Goal: Navigation & Orientation: Find specific page/section

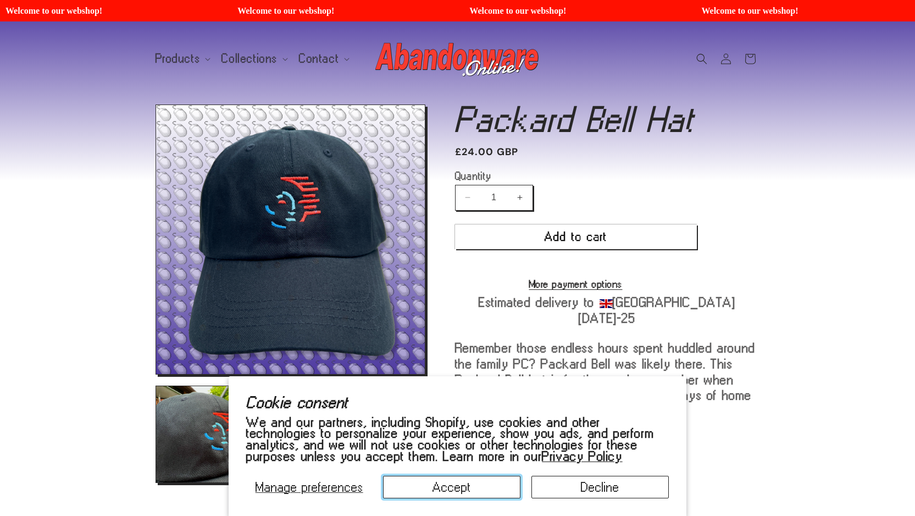
click at [467, 483] on button "Accept" at bounding box center [451, 486] width 137 height 23
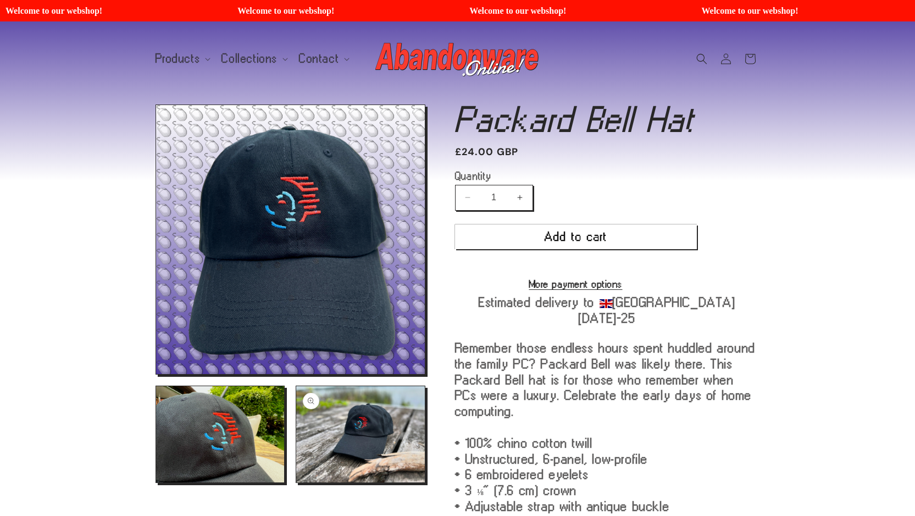
click at [296, 482] on button "Open media 3 in modal" at bounding box center [296, 482] width 0 height 0
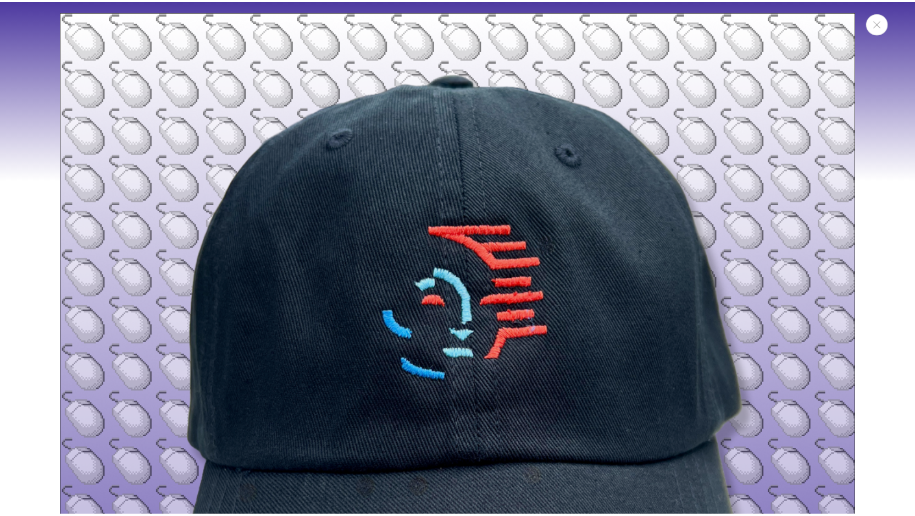
scroll to position [1418, 0]
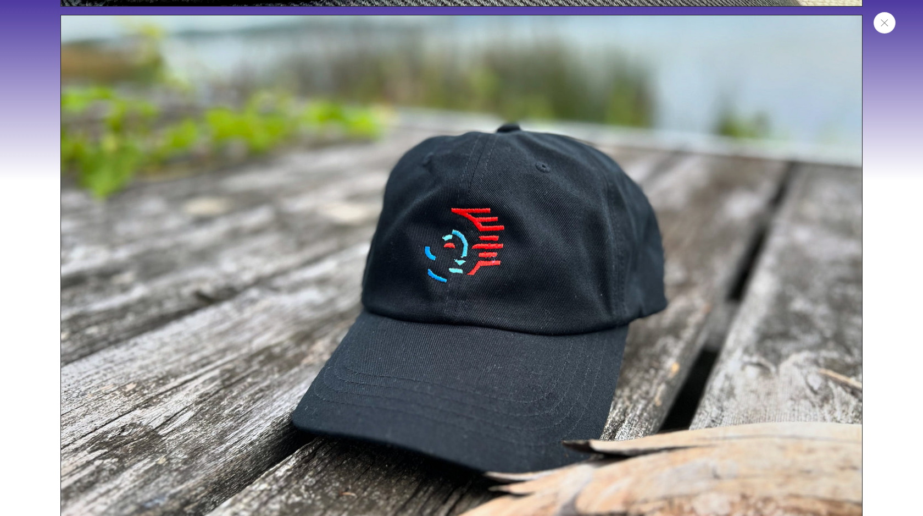
click at [893, 21] on button "Close" at bounding box center [885, 22] width 22 height 21
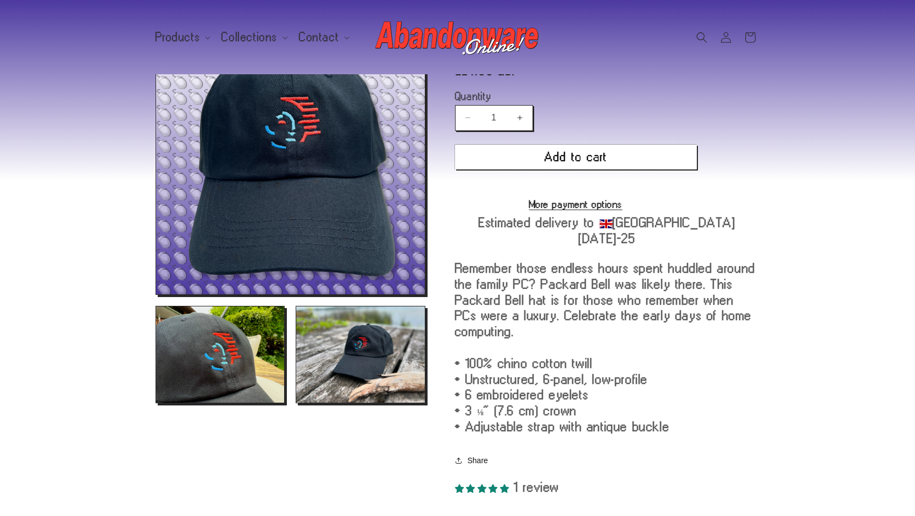
scroll to position [0, 0]
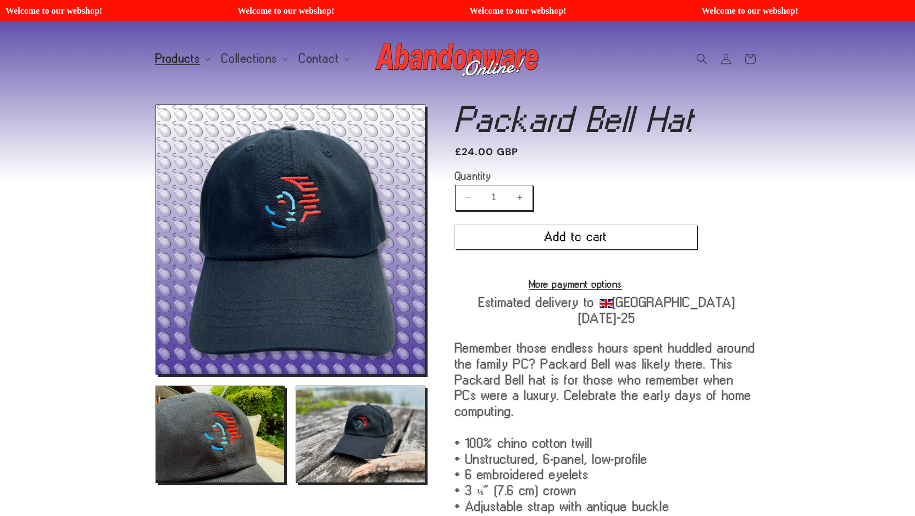
click at [205, 59] on icon at bounding box center [207, 59] width 5 height 3
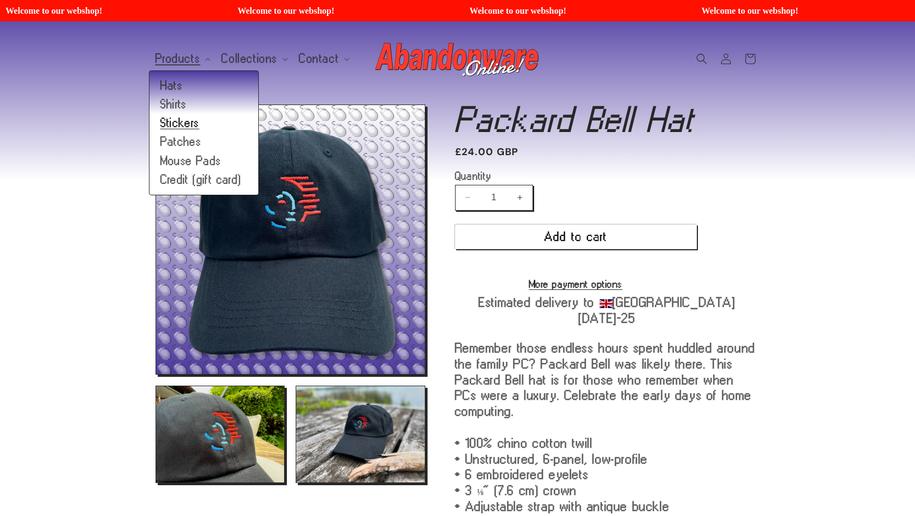
click at [179, 121] on link "Stickers" at bounding box center [204, 123] width 109 height 19
